Goal: Task Accomplishment & Management: Complete application form

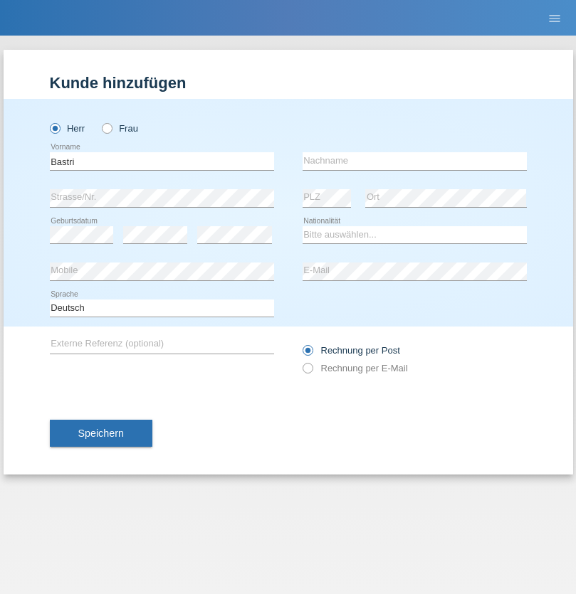
type input "Bastri"
click at [414, 161] on input "text" at bounding box center [414, 161] width 224 height 18
type input "Ajdari"
select select "MK"
select select "C"
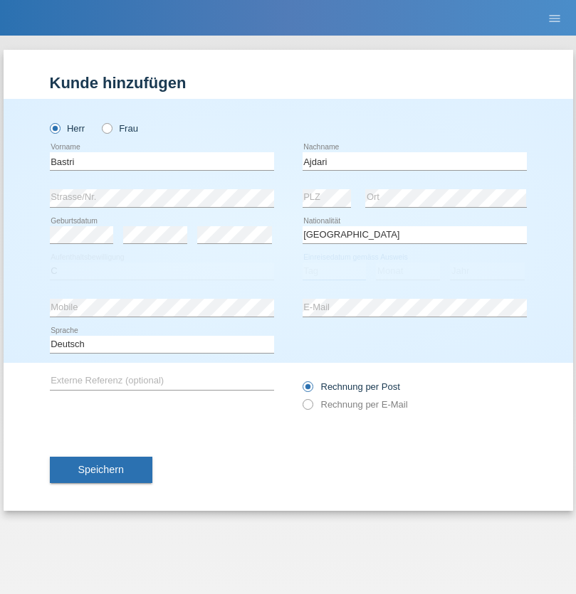
select select "01"
select select "02"
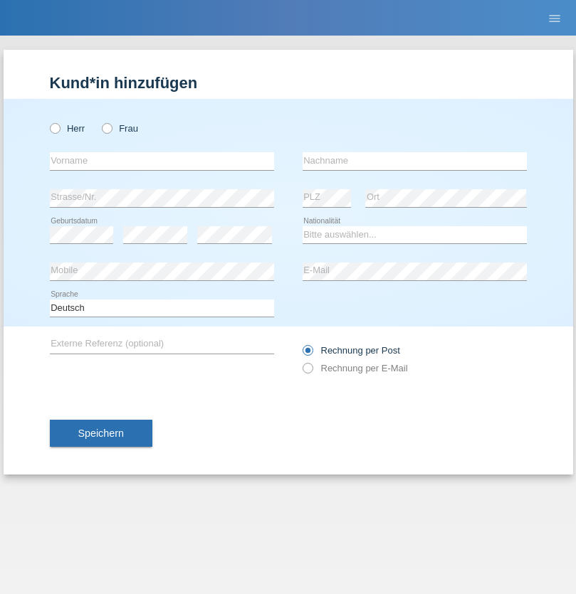
radio input "true"
click at [162, 161] on input "text" at bounding box center [162, 161] width 224 height 18
type input "Annamaria"
click at [414, 161] on input "text" at bounding box center [414, 161] width 224 height 18
type input "Latifaj"
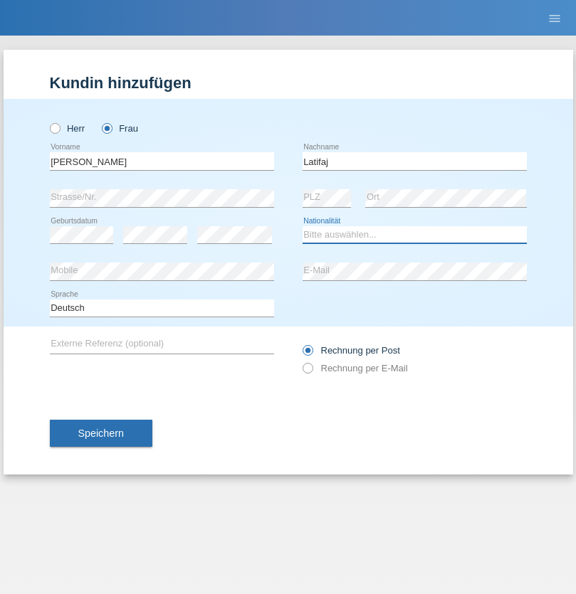
select select "CH"
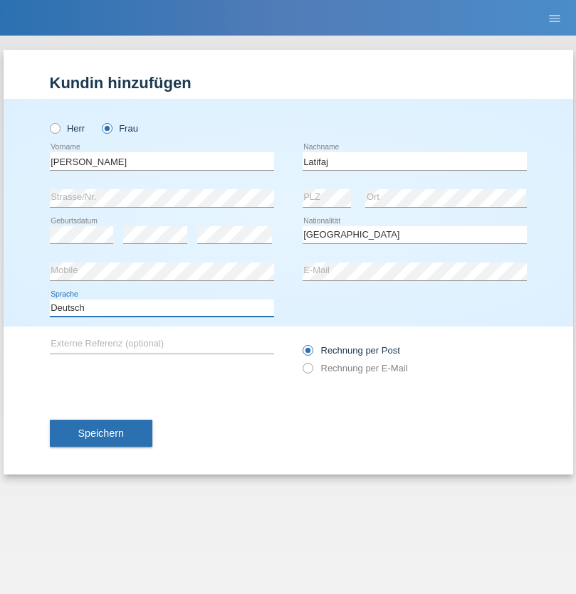
select select "en"
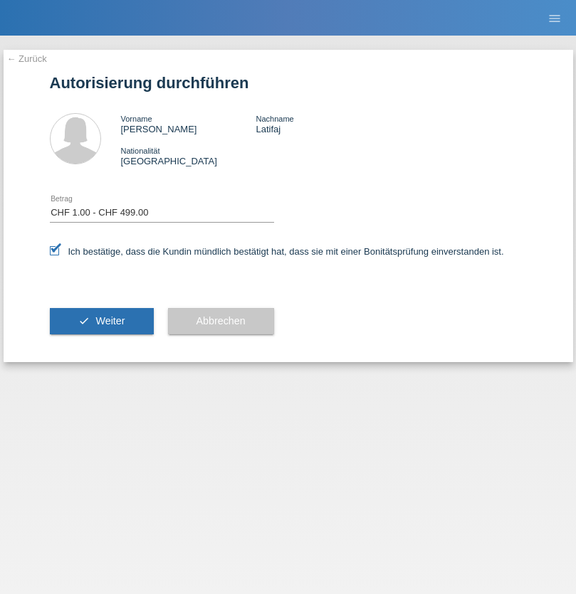
select select "1"
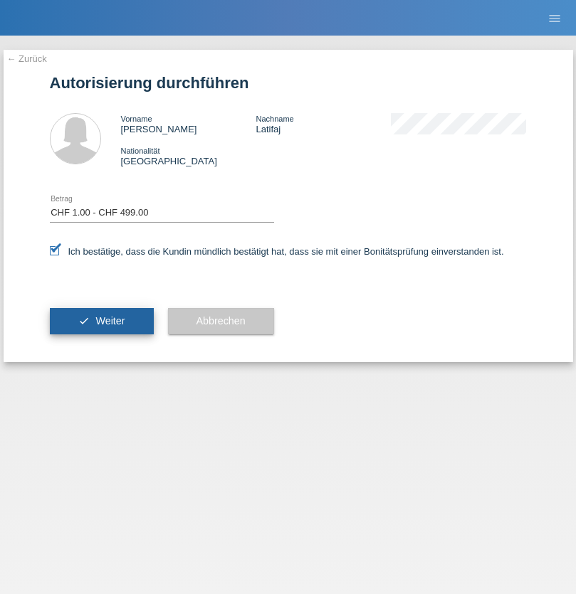
click at [101, 321] on span "Weiter" at bounding box center [109, 320] width 29 height 11
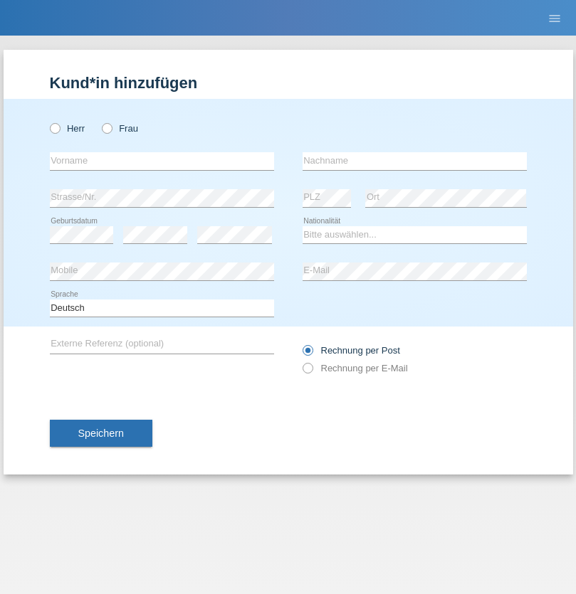
radio input "true"
click at [162, 161] on input "text" at bounding box center [162, 161] width 224 height 18
type input "Jens"
click at [414, 161] on input "text" at bounding box center [414, 161] width 224 height 18
type input "Mehlhorn"
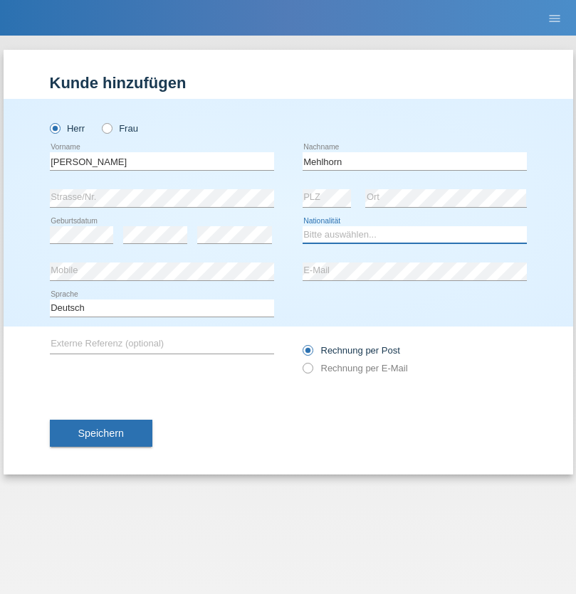
select select "CH"
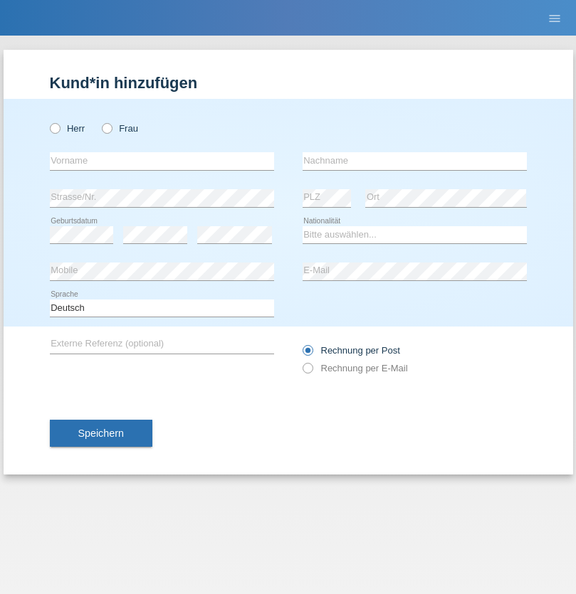
radio input "true"
click at [162, 161] on input "text" at bounding box center [162, 161] width 224 height 18
type input "[PERSON_NAME]"
click at [414, 161] on input "text" at bounding box center [414, 161] width 224 height 18
type input "Papuc"
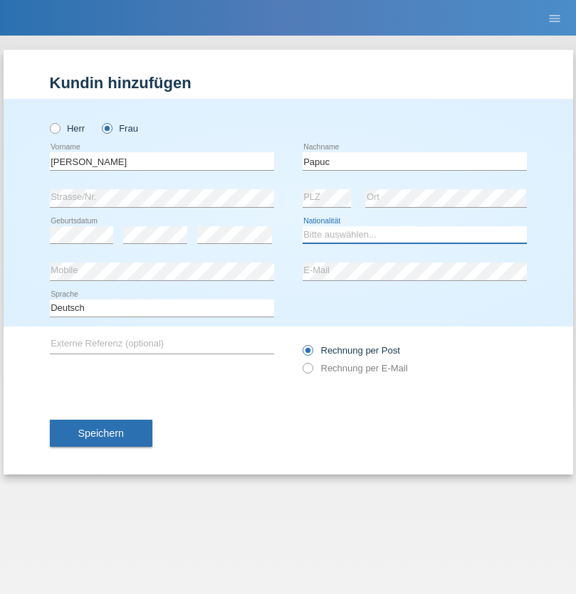
select select "RO"
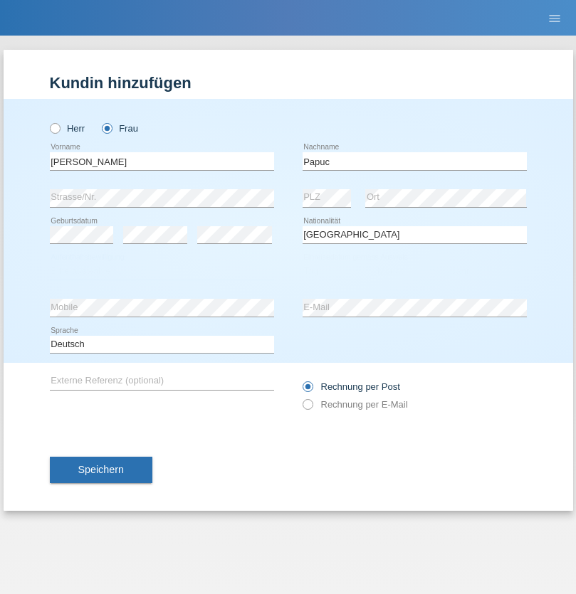
select select "C"
select select "30"
select select "07"
select select "2019"
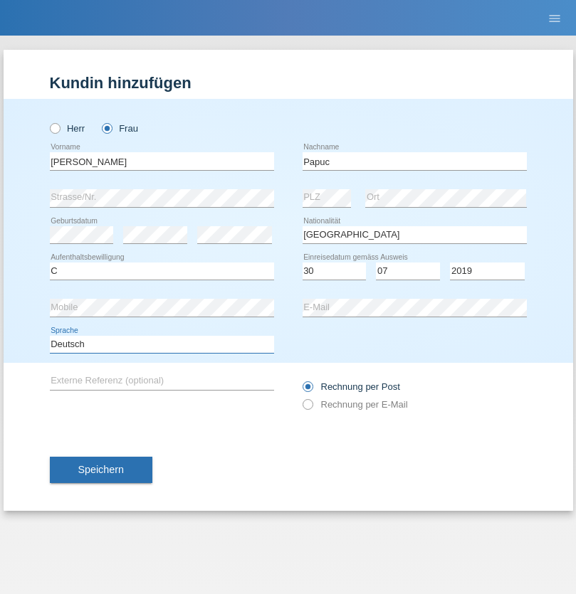
select select "en"
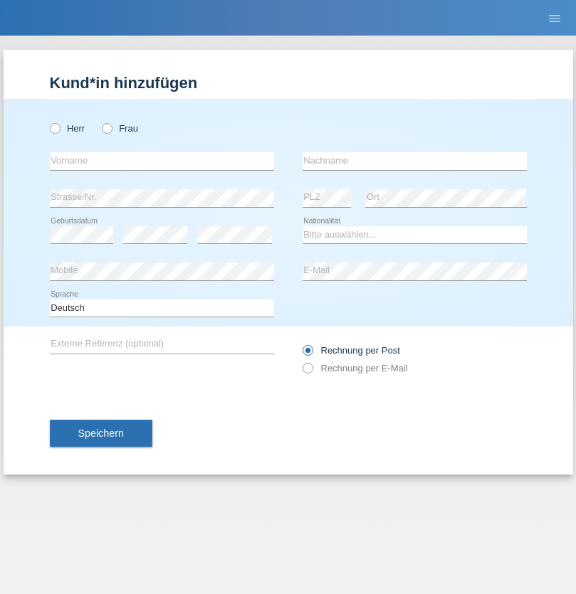
radio input "true"
click at [162, 161] on input "text" at bounding box center [162, 161] width 224 height 18
type input "Dikbaş"
click at [414, 161] on input "text" at bounding box center [414, 161] width 224 height 18
type input "Nuray"
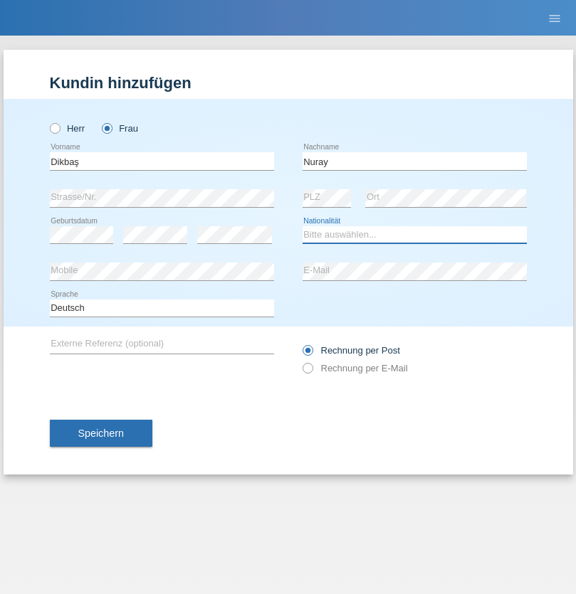
select select "TR"
select select "C"
select select "09"
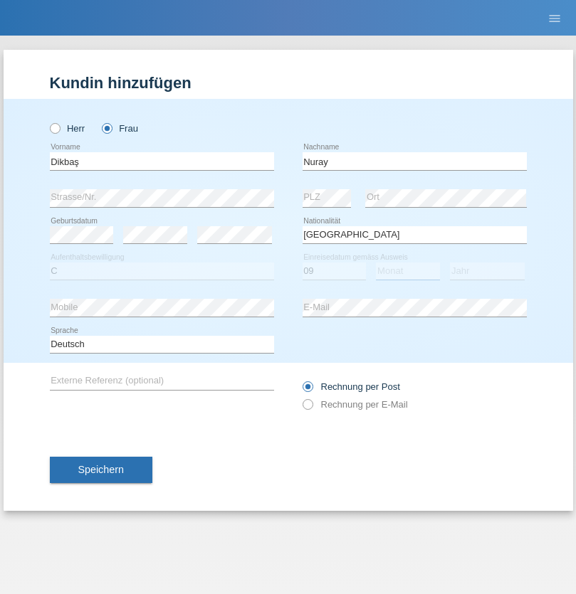
select select "11"
select select "1994"
